Goal: Transaction & Acquisition: Book appointment/travel/reservation

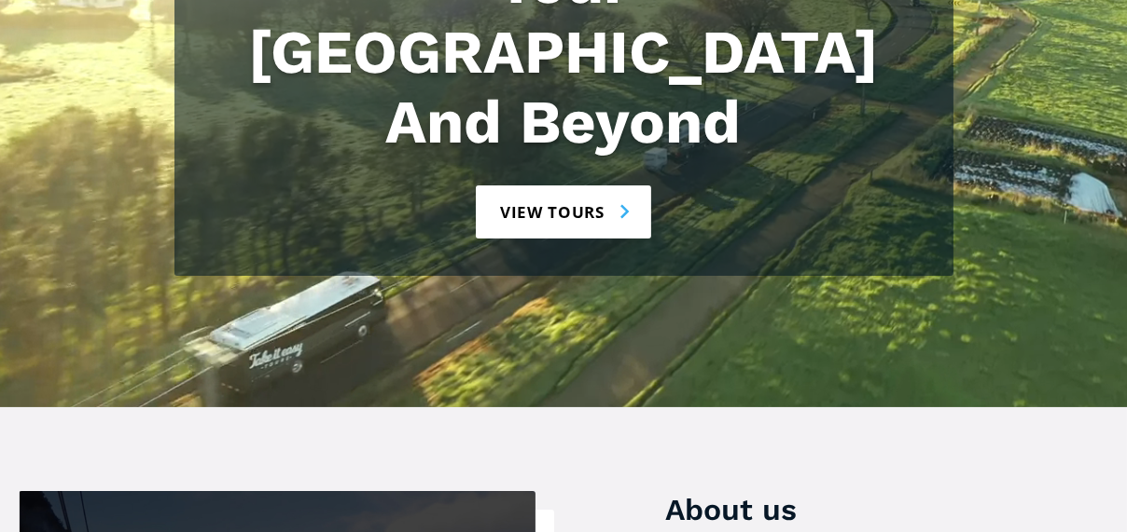
scroll to position [373, 0]
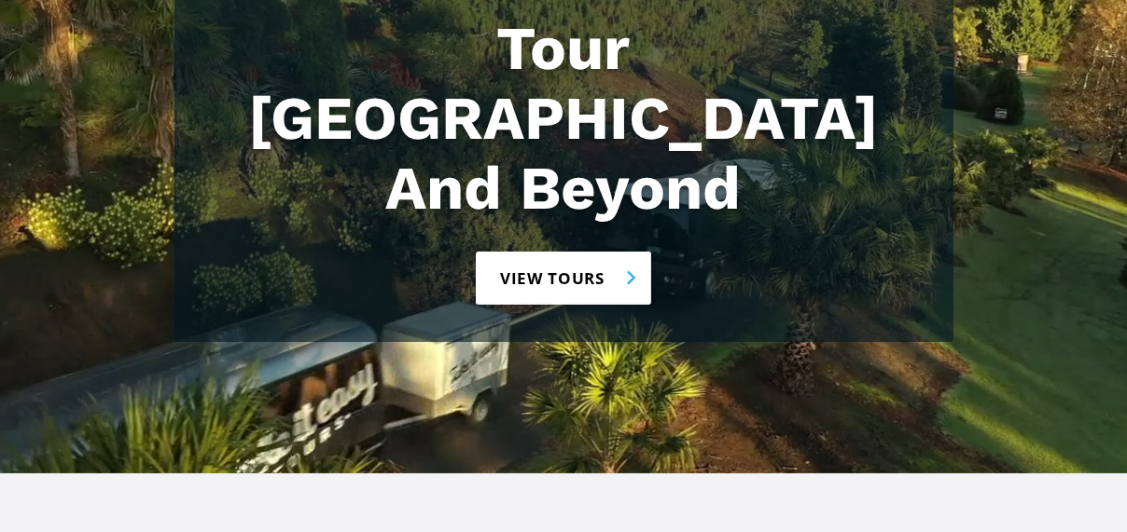
click at [559, 252] on link "View tours" at bounding box center [564, 278] width 176 height 53
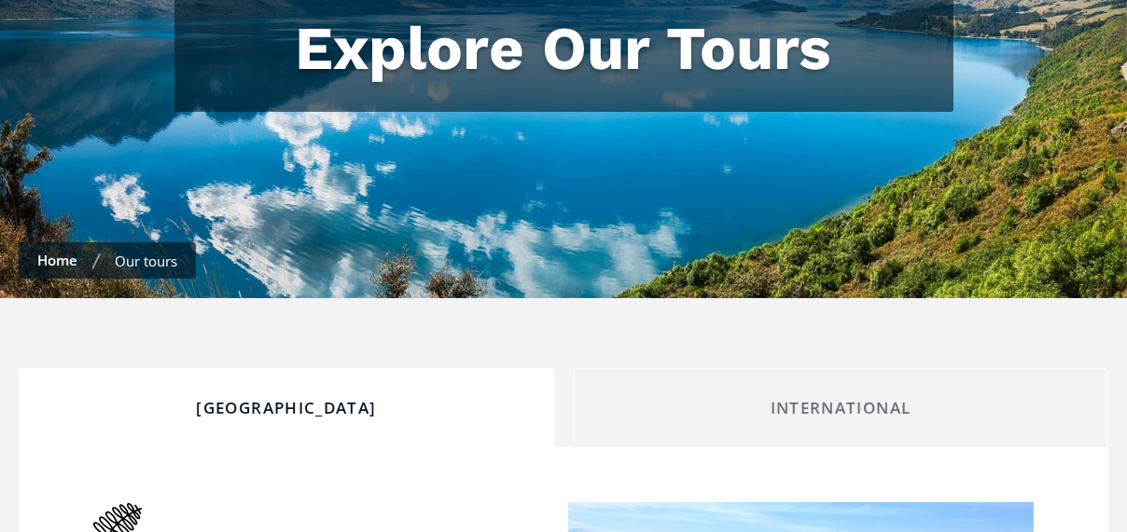
checkbox input "true"
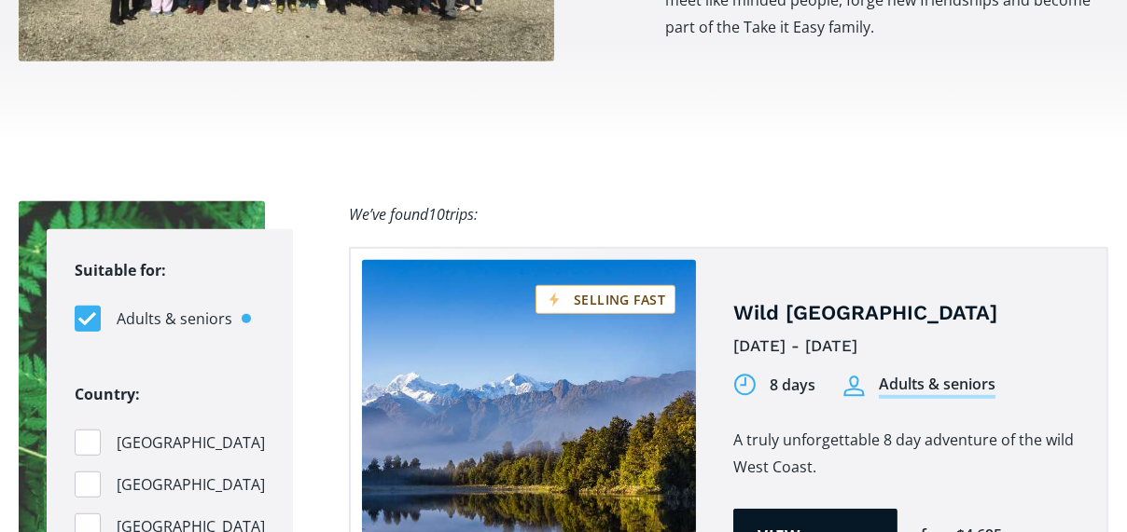
scroll to position [1865, 0]
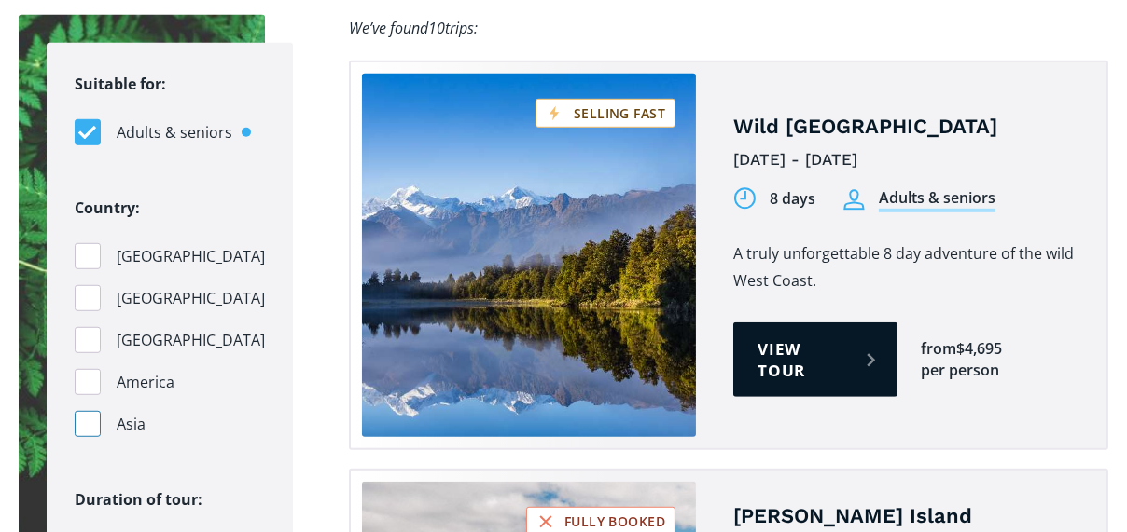
click at [87, 411] on div "Filters" at bounding box center [88, 424] width 26 height 26
click at [87, 419] on input "Asia" at bounding box center [81, 425] width 12 height 12
checkbox input "true"
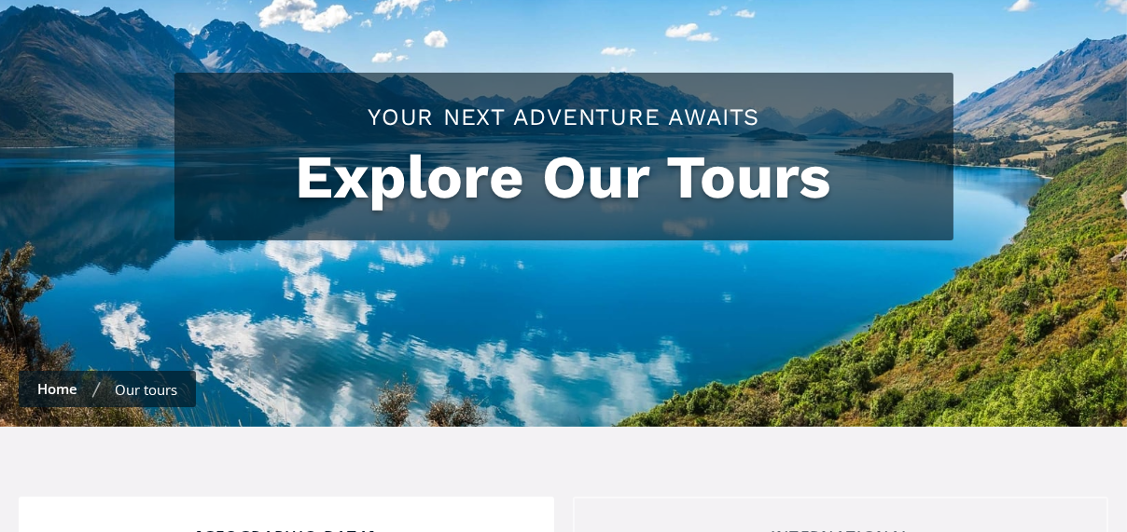
scroll to position [187, 0]
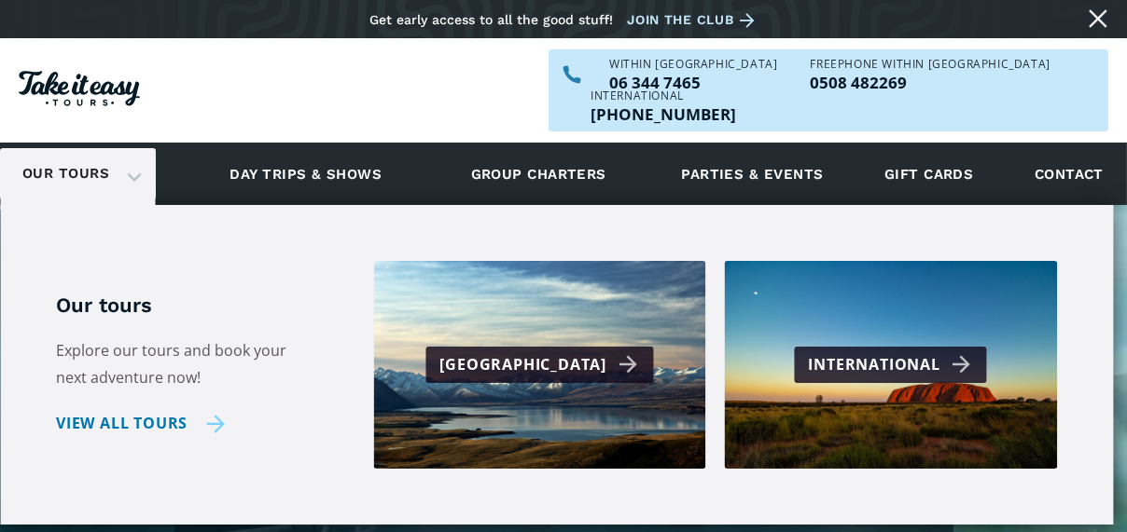
click at [131, 410] on link "View all tours" at bounding box center [140, 423] width 169 height 27
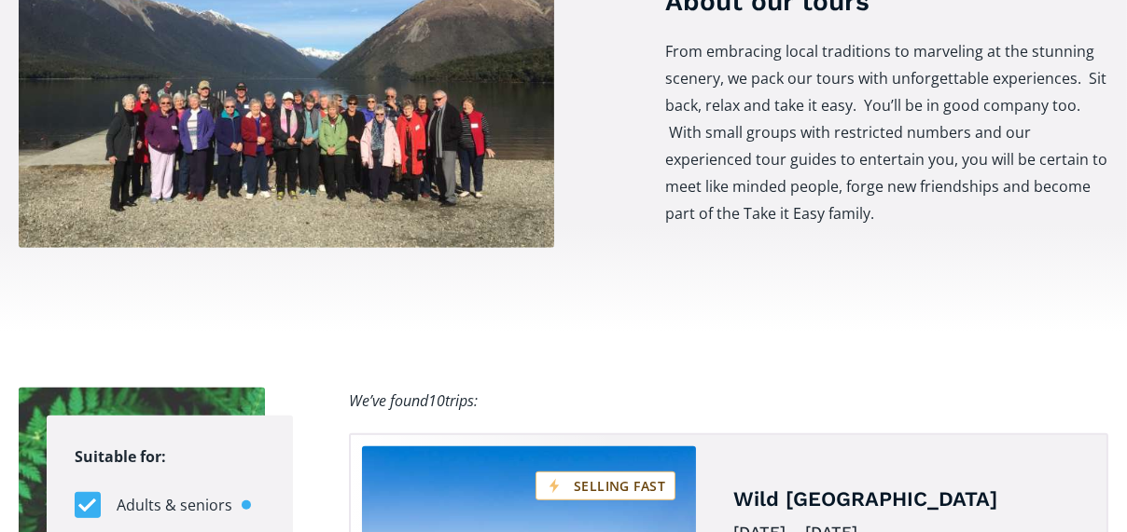
scroll to position [560, 0]
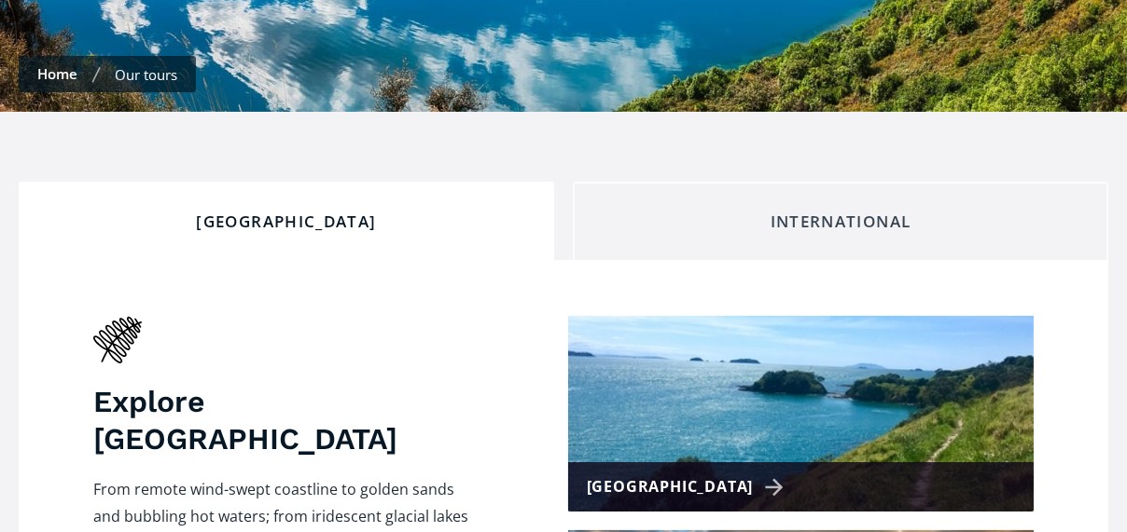
click at [799, 212] on div "International" at bounding box center [840, 222] width 504 height 21
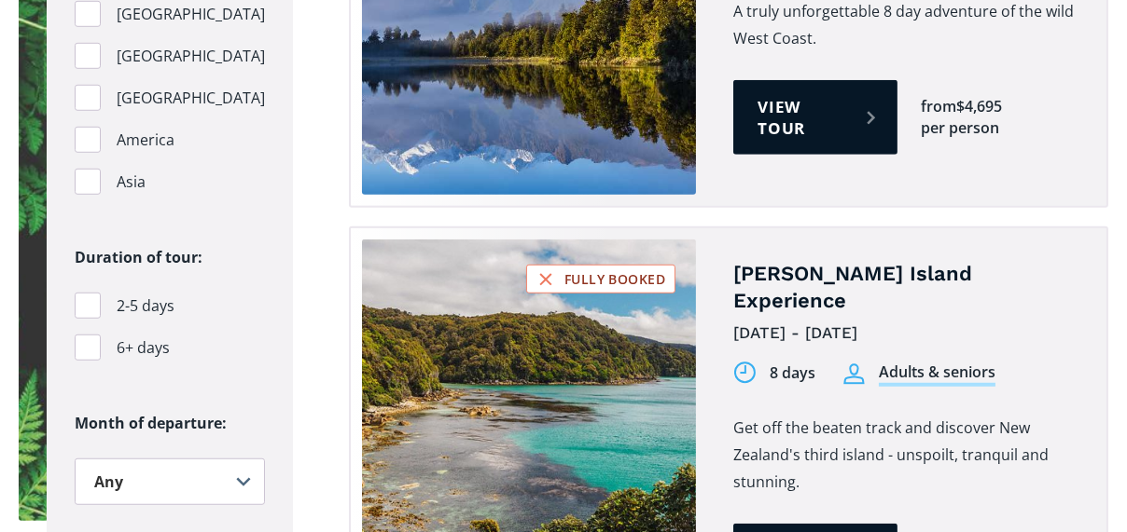
scroll to position [556, 0]
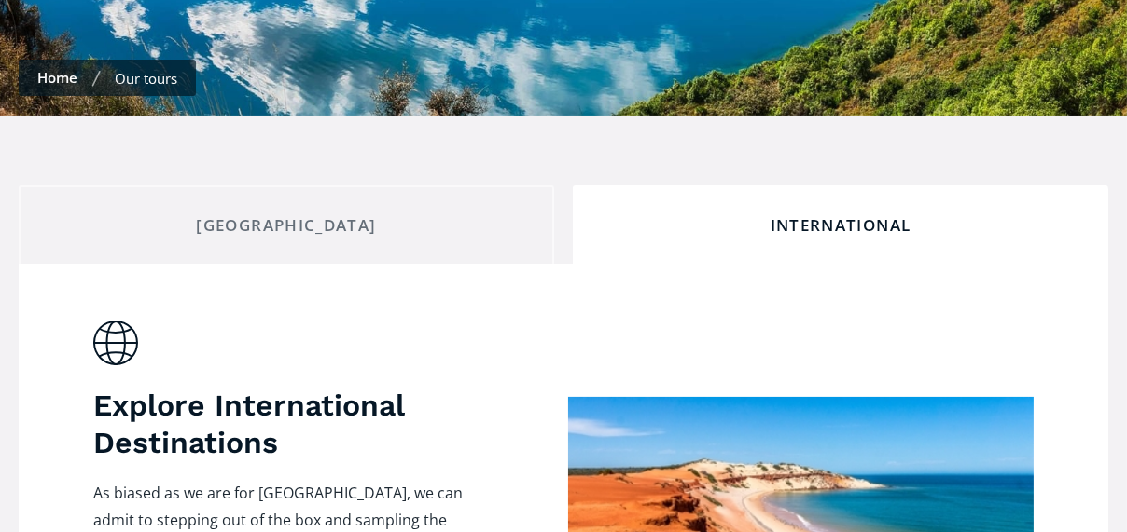
click at [54, 68] on link "Home" at bounding box center [57, 77] width 40 height 19
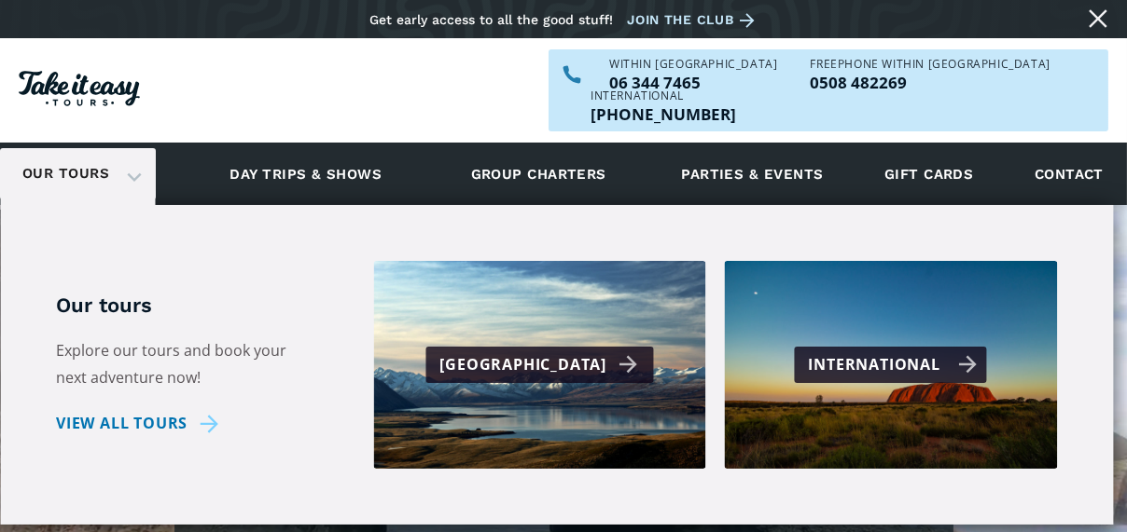
click at [872, 352] on div "International" at bounding box center [893, 365] width 169 height 27
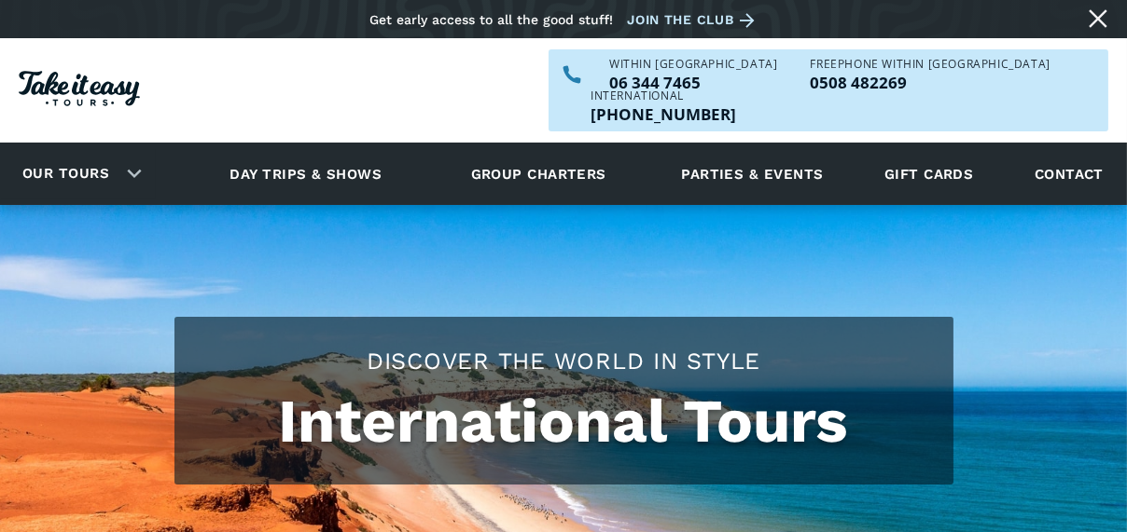
checkbox input "true"
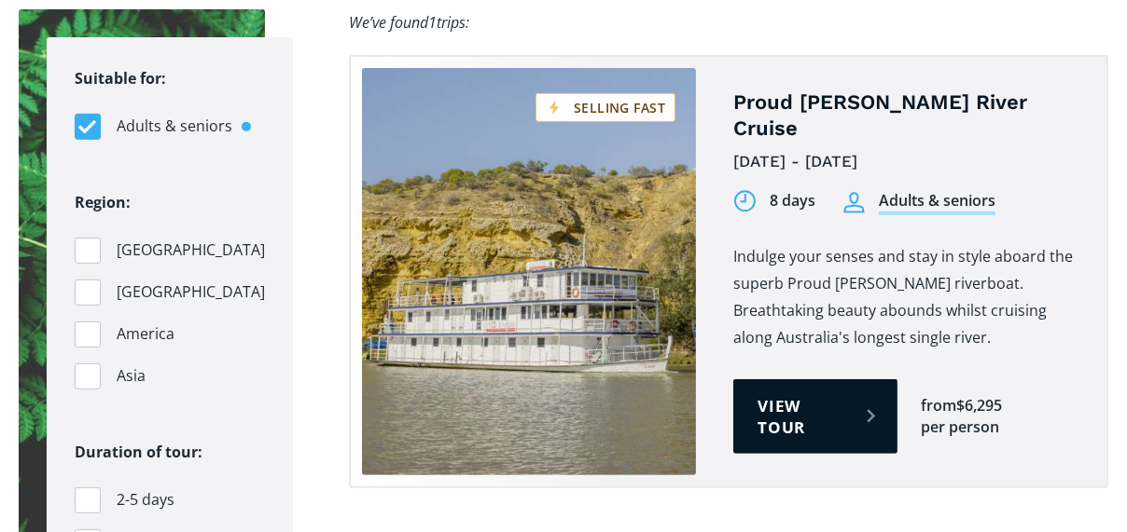
scroll to position [1492, 0]
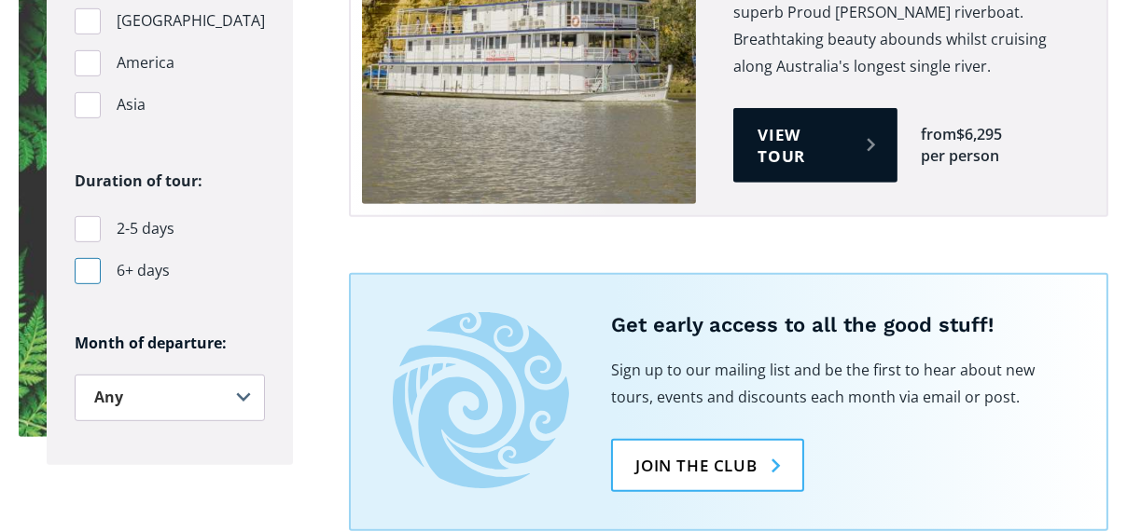
click at [79, 258] on div "Filters" at bounding box center [88, 271] width 26 height 26
click at [79, 265] on input "6+ days" at bounding box center [81, 271] width 12 height 12
checkbox input "true"
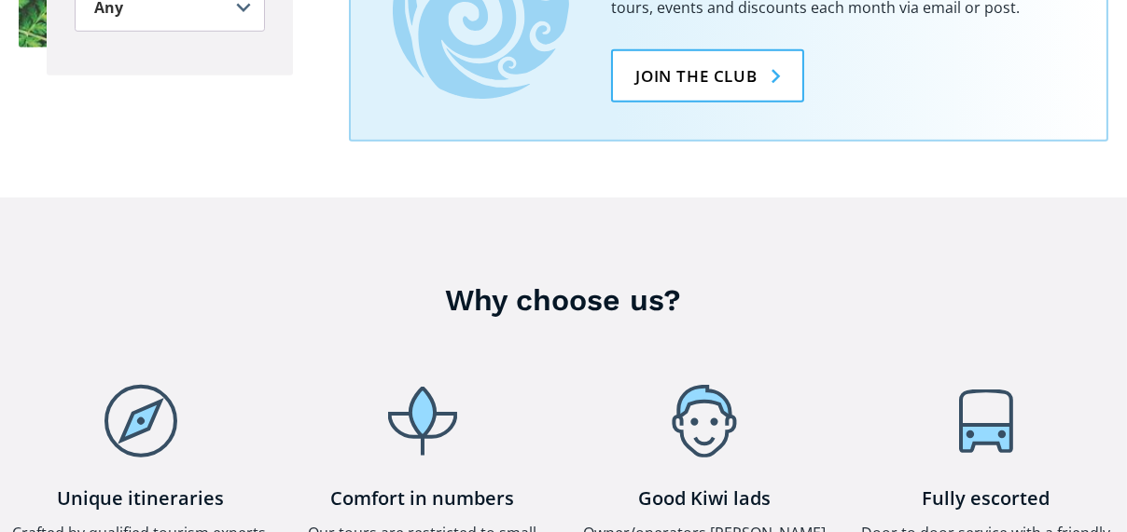
scroll to position [1679, 0]
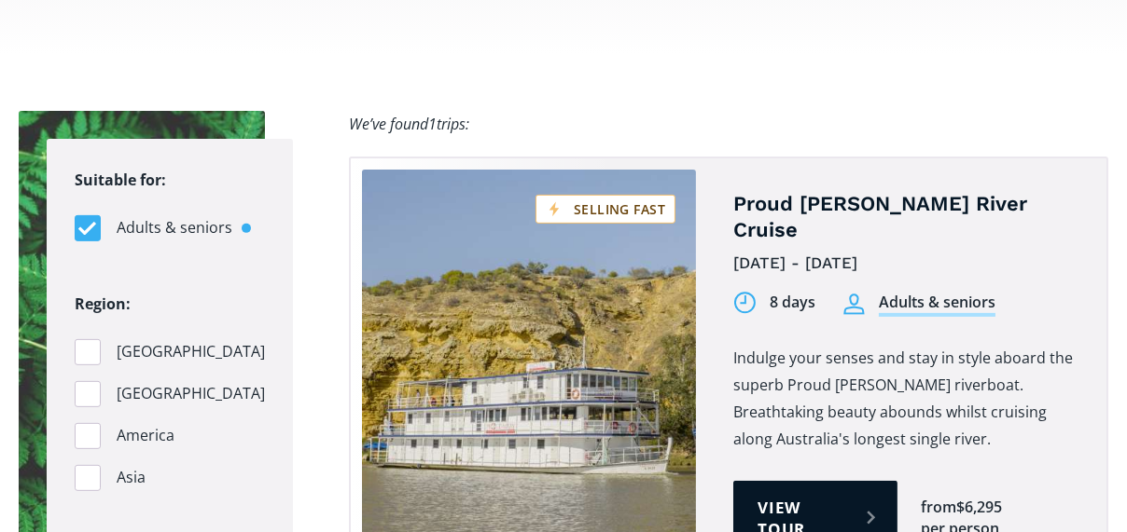
scroll to position [1492, 0]
